Goal: Register for event/course

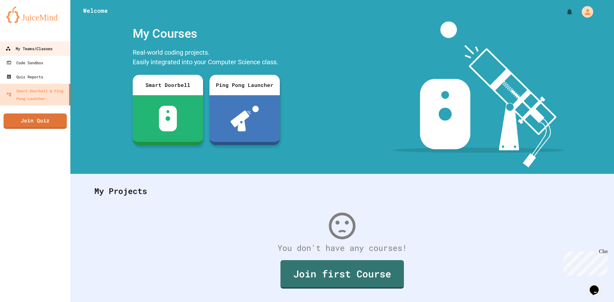
click at [55, 47] on link "My Teams/Classes" at bounding box center [35, 48] width 73 height 14
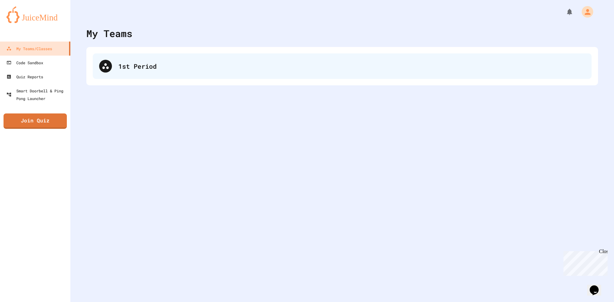
click at [307, 56] on div "1st Period" at bounding box center [342, 66] width 499 height 26
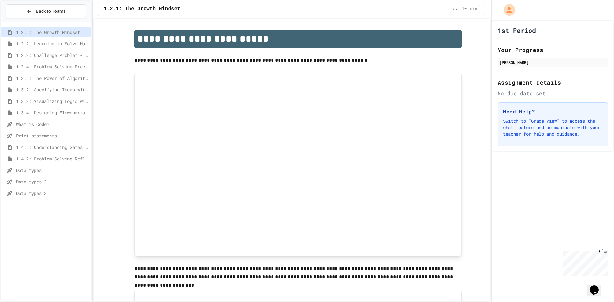
click at [45, 196] on span "Data types 3" at bounding box center [52, 193] width 73 height 7
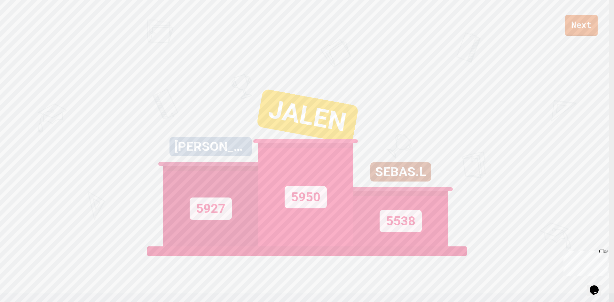
click at [581, 27] on link "Next" at bounding box center [581, 25] width 33 height 21
